Goal: Information Seeking & Learning: Find contact information

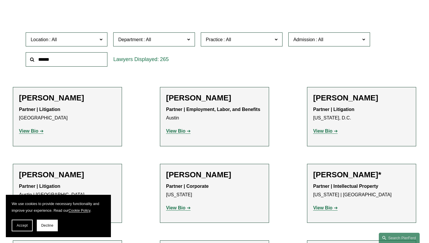
scroll to position [167, 0]
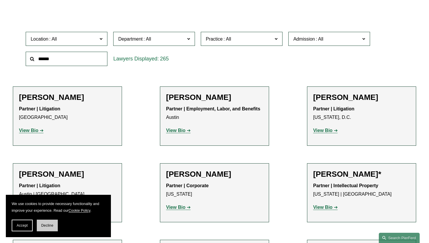
click at [51, 225] on span "Decline" at bounding box center [47, 225] width 12 height 4
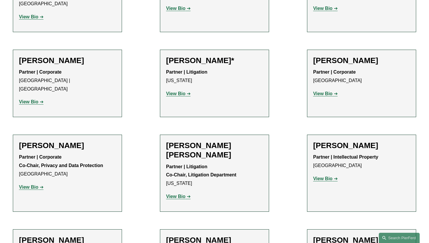
scroll to position [921, 0]
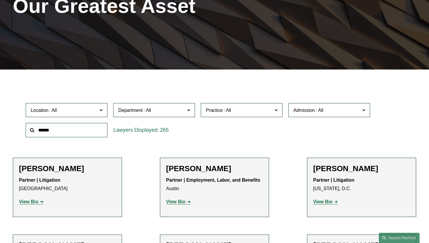
scroll to position [122, 0]
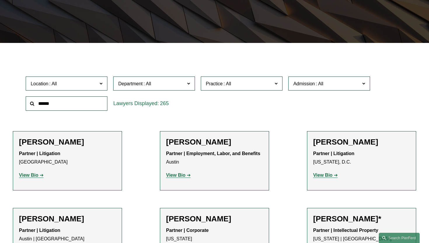
click at [89, 81] on span "Location" at bounding box center [64, 84] width 67 height 8
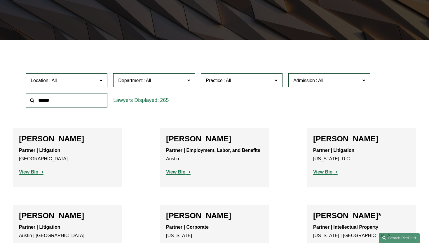
scroll to position [141, 0]
click at [0, 0] on link "[GEOGRAPHIC_DATA]" at bounding box center [0, 0] width 0 height 0
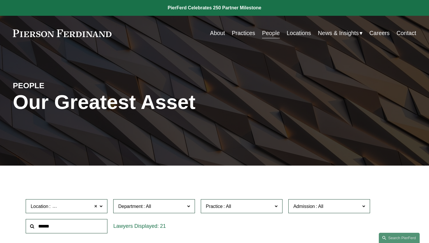
click at [96, 206] on span at bounding box center [95, 206] width 3 height 8
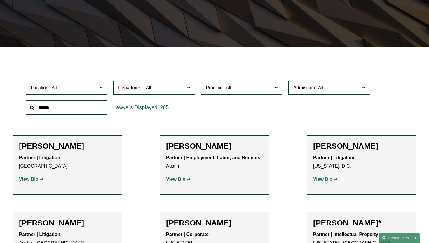
scroll to position [124, 0]
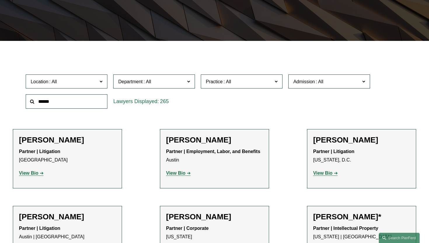
click at [101, 84] on span at bounding box center [100, 81] width 3 height 8
click at [170, 87] on label "Department" at bounding box center [154, 81] width 82 height 14
click at [98, 82] on label "Location" at bounding box center [67, 81] width 82 height 14
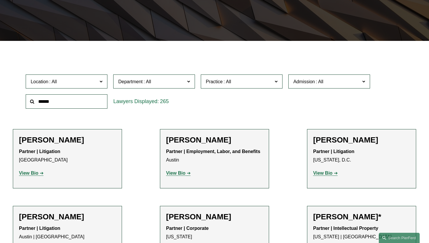
click at [183, 79] on span "Department" at bounding box center [151, 82] width 67 height 8
click at [231, 108] on div "Location All [GEOGRAPHIC_DATA] [GEOGRAPHIC_DATA] [GEOGRAPHIC_DATA] [GEOGRAPHIC_…" at bounding box center [214, 91] width 383 height 40
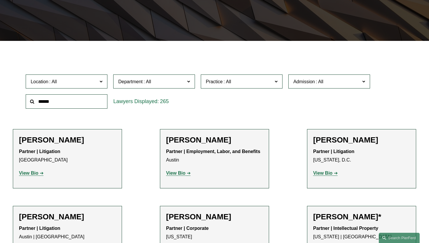
click at [224, 107] on div "Location All [GEOGRAPHIC_DATA] [GEOGRAPHIC_DATA] [GEOGRAPHIC_DATA] [GEOGRAPHIC_…" at bounding box center [214, 91] width 383 height 40
click at [232, 106] on div "Location All [GEOGRAPHIC_DATA] [GEOGRAPHIC_DATA] [GEOGRAPHIC_DATA] [GEOGRAPHIC_…" at bounding box center [214, 91] width 383 height 40
click at [175, 79] on span "Department" at bounding box center [151, 82] width 67 height 8
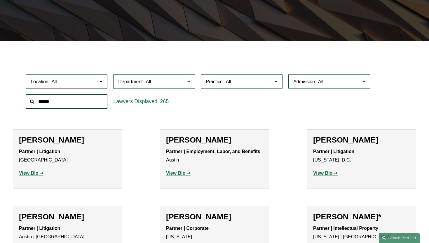
click at [0, 0] on link "Corporate" at bounding box center [0, 0] width 0 height 0
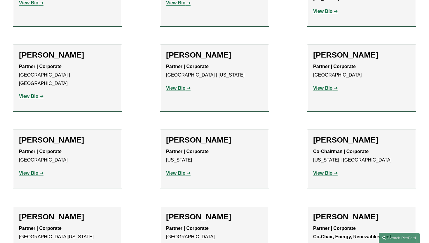
scroll to position [1206, 0]
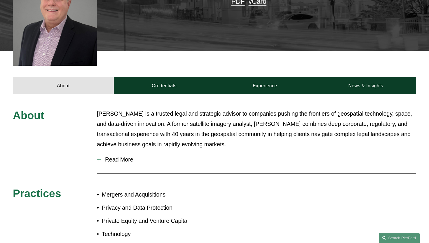
scroll to position [162, 0]
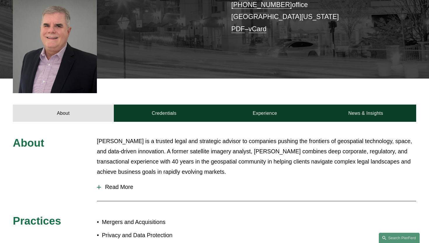
click at [100, 179] on button "Read More" at bounding box center [256, 186] width 319 height 15
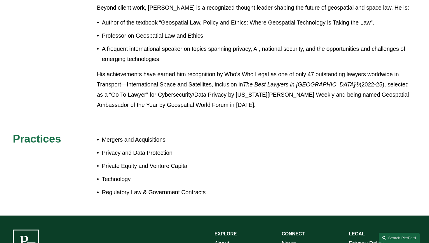
scroll to position [0, 0]
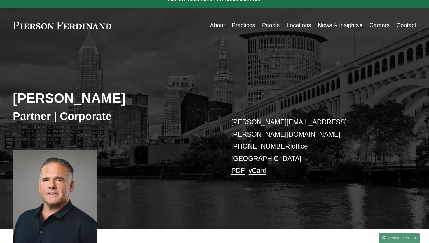
scroll to position [5, 0]
